Goal: Task Accomplishment & Management: Complete application form

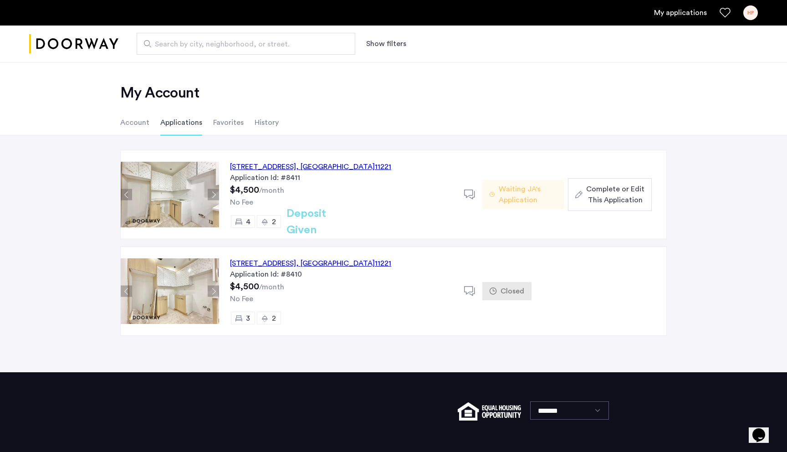
click at [301, 168] on div "[STREET_ADDRESS]" at bounding box center [310, 166] width 161 height 11
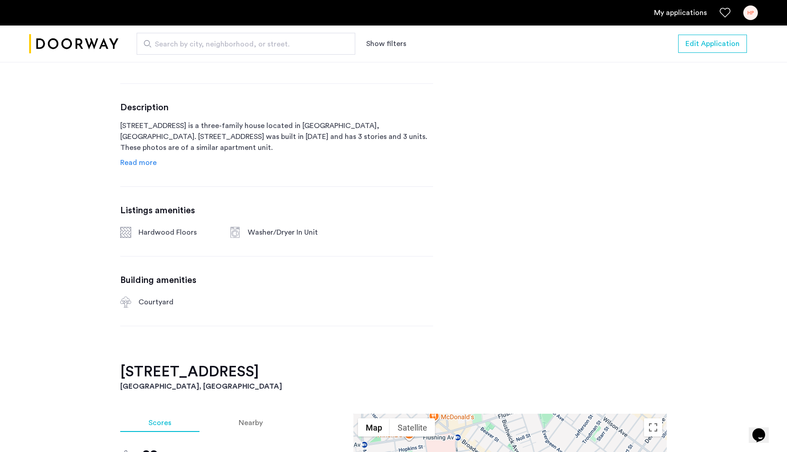
scroll to position [428, 0]
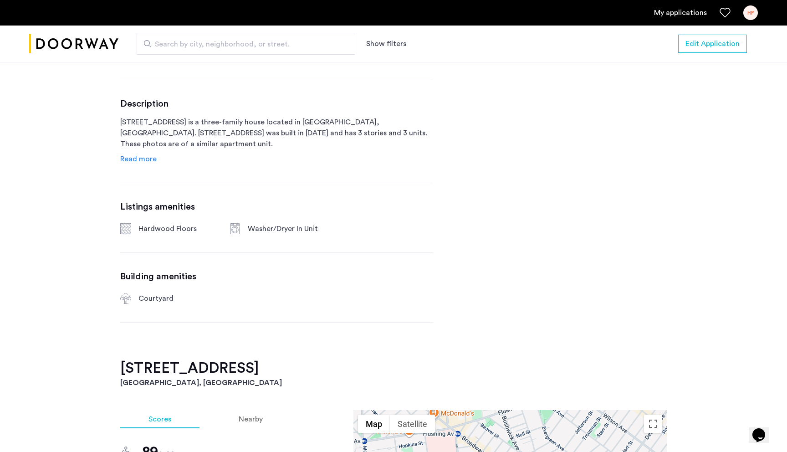
click at [151, 162] on span "Read more" at bounding box center [138, 158] width 36 height 7
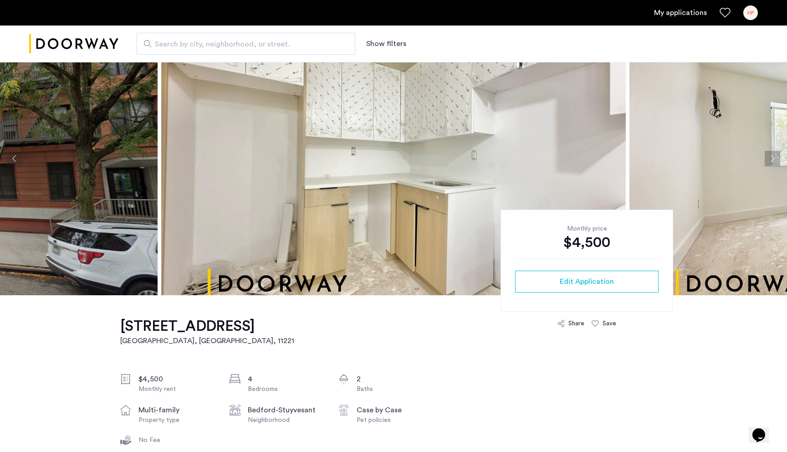
scroll to position [0, 0]
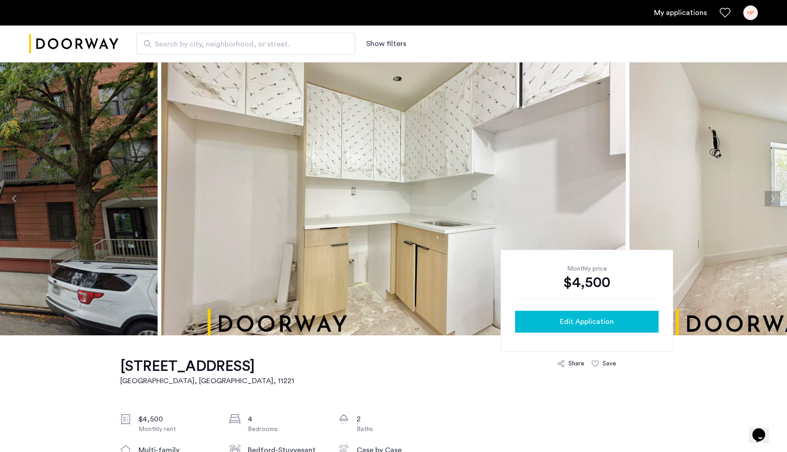
click at [620, 327] on button "Edit Application" at bounding box center [586, 321] width 143 height 22
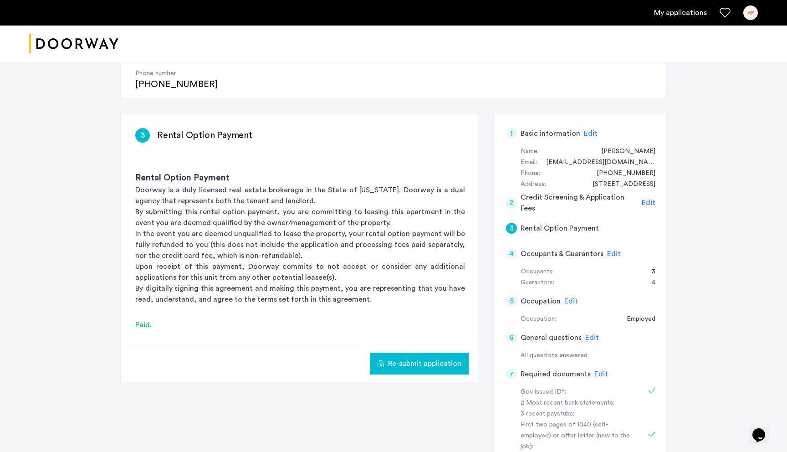
scroll to position [130, 0]
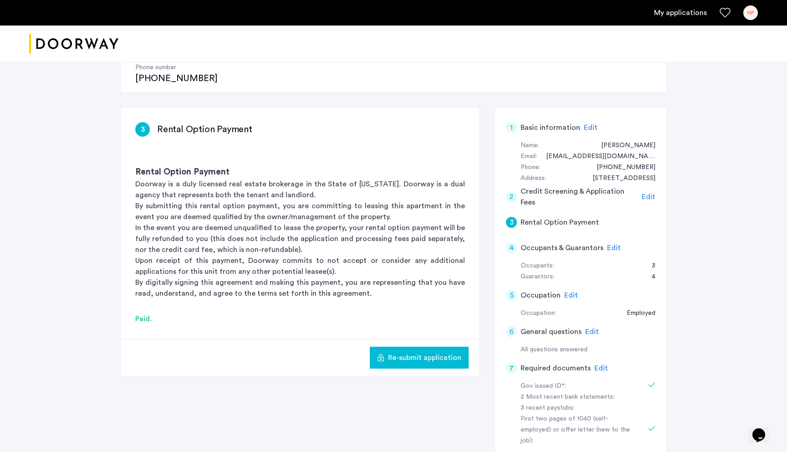
click at [546, 122] on h5 "Basic information" at bounding box center [550, 127] width 60 height 11
click at [586, 124] on span "Edit" at bounding box center [591, 127] width 14 height 7
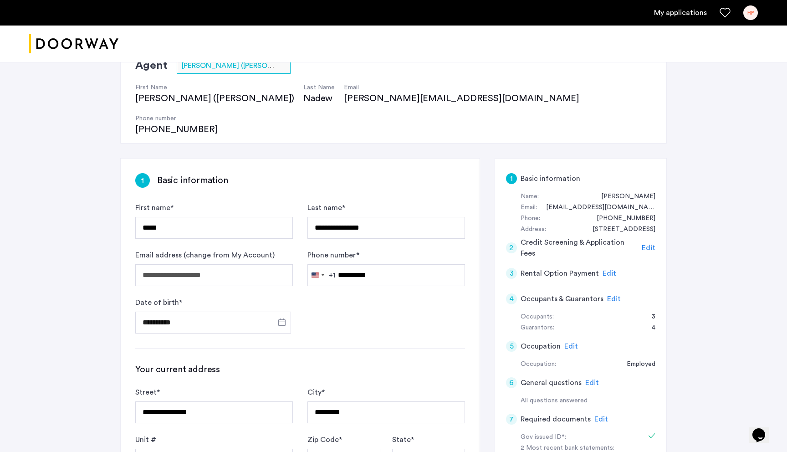
scroll to position [84, 0]
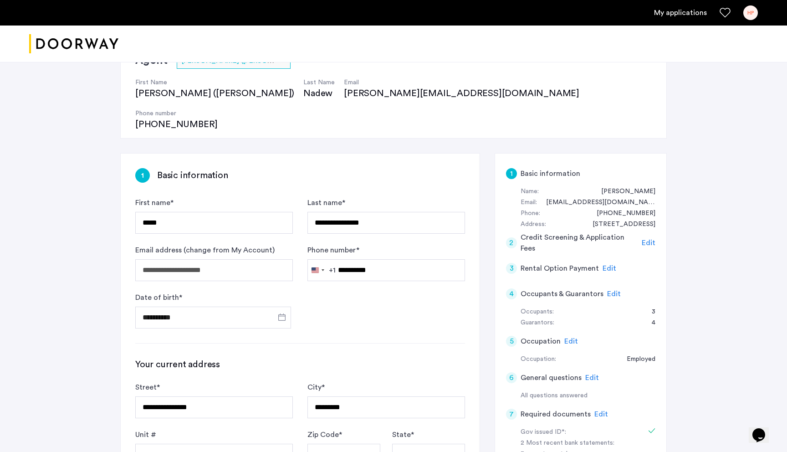
click at [607, 290] on span "Edit" at bounding box center [614, 293] width 14 height 7
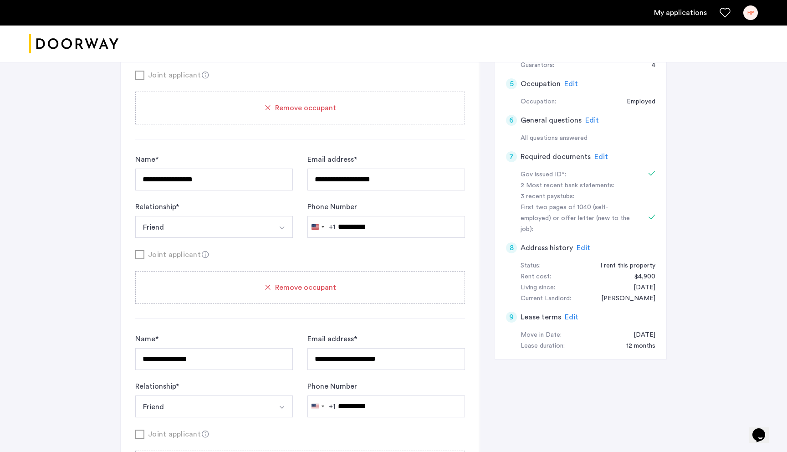
scroll to position [237, 0]
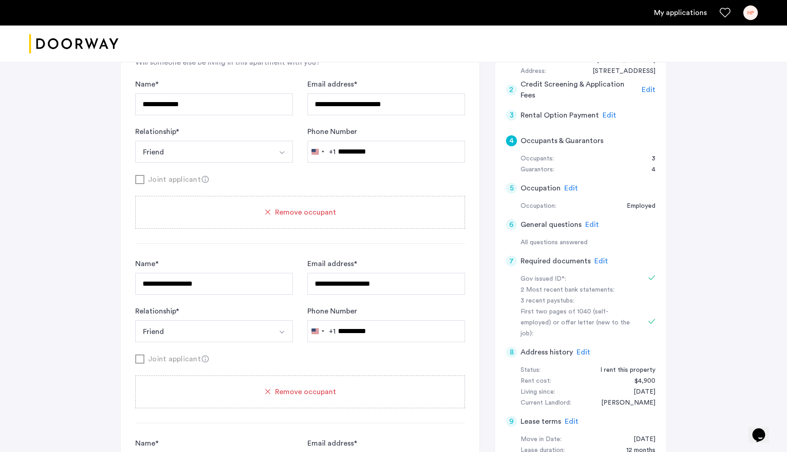
click at [588, 221] on span "Edit" at bounding box center [592, 224] width 14 height 7
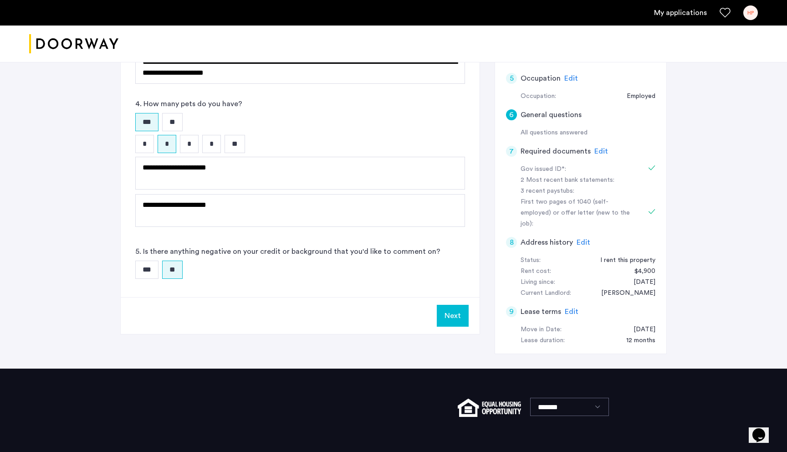
scroll to position [352, 0]
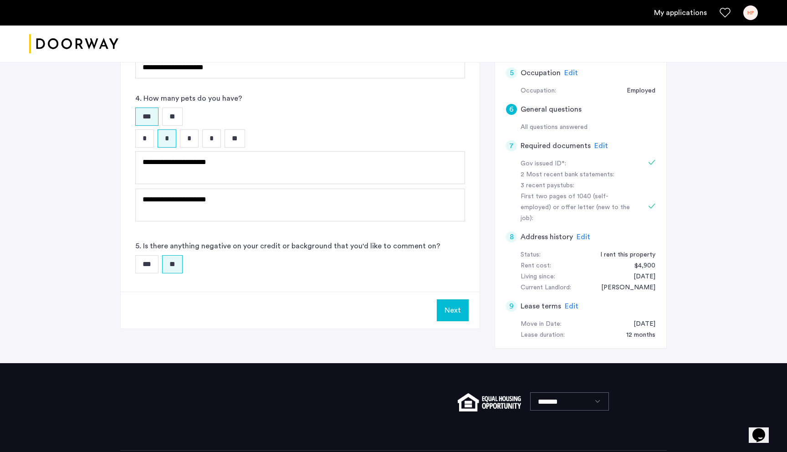
click at [570, 302] on span "Edit" at bounding box center [571, 305] width 14 height 7
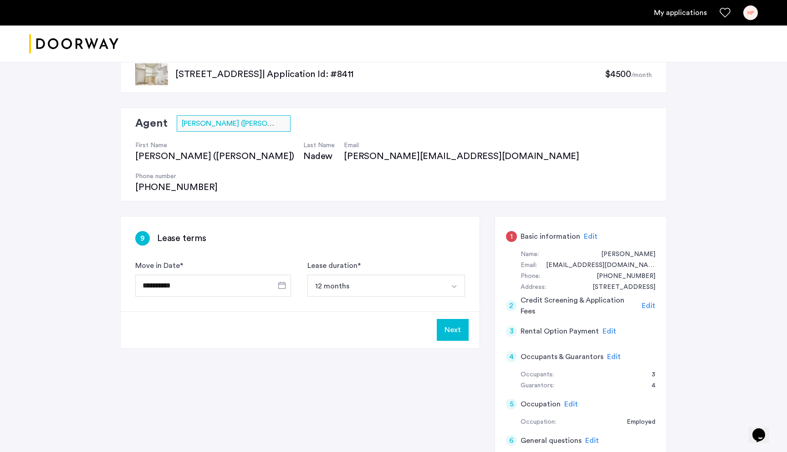
scroll to position [0, 0]
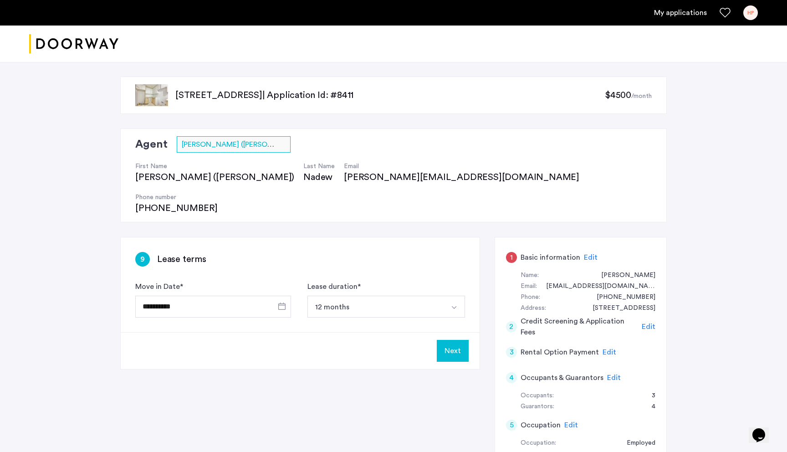
click at [455, 340] on button "Next" at bounding box center [453, 351] width 32 height 22
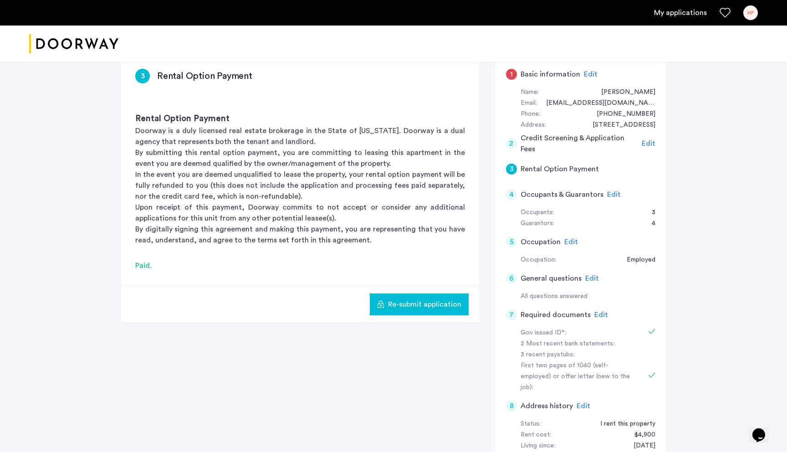
scroll to position [216, 0]
